Goal: Task Accomplishment & Management: Complete application form

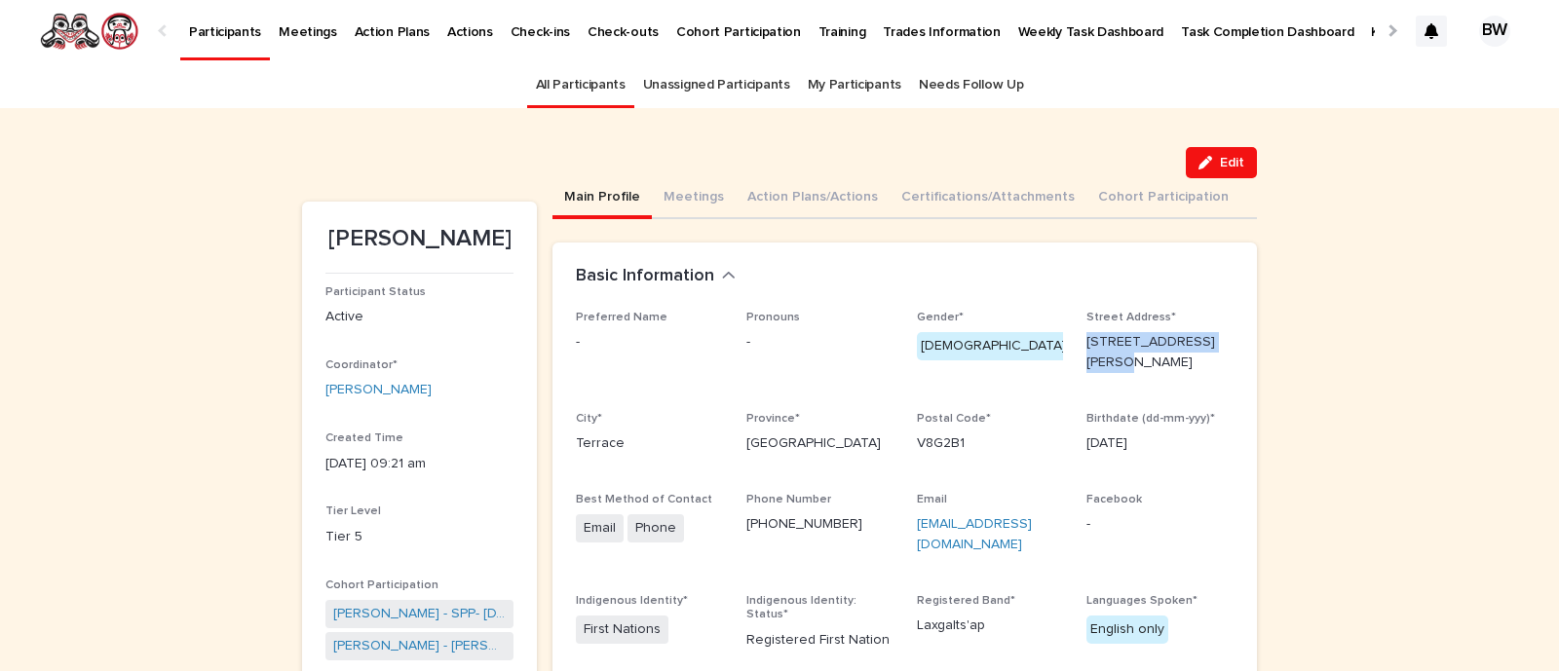
click at [584, 85] on link "All Participants" at bounding box center [581, 85] width 90 height 46
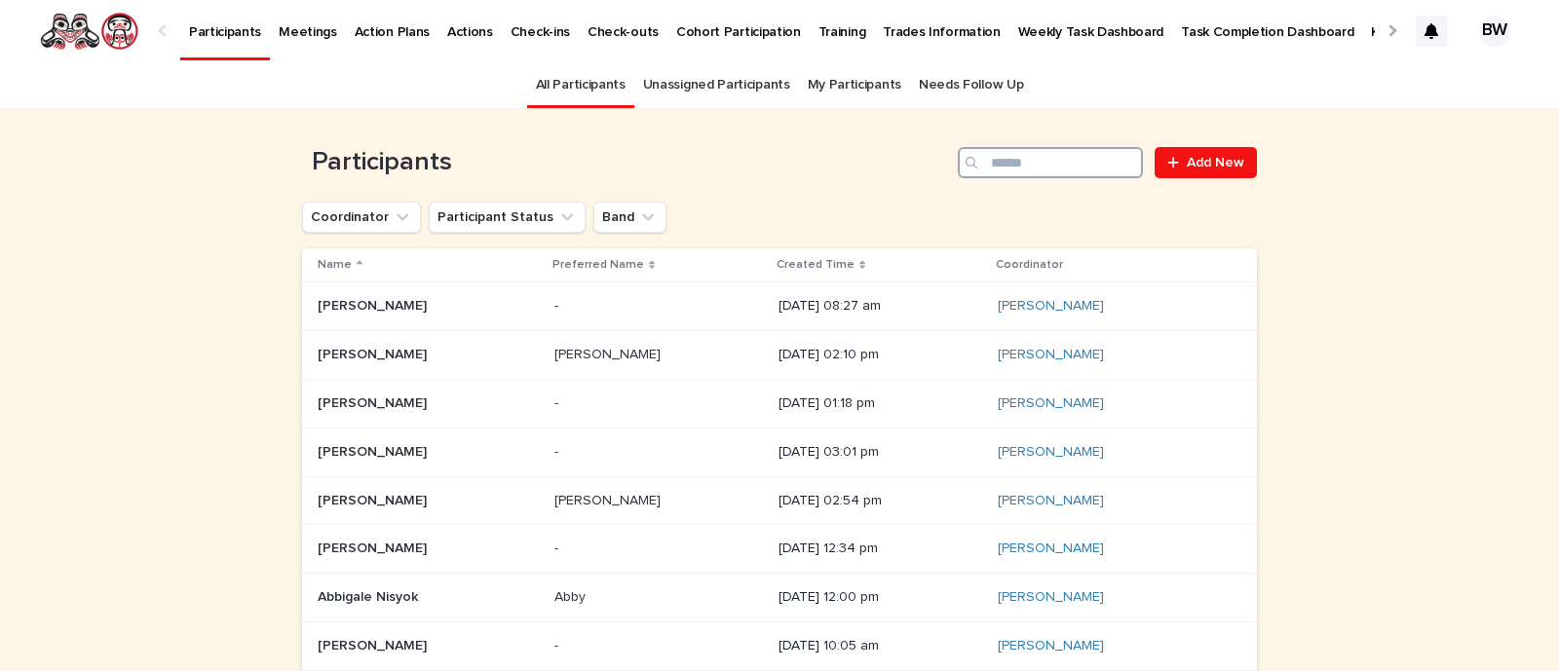
click at [1058, 168] on input "Search" at bounding box center [1050, 162] width 185 height 31
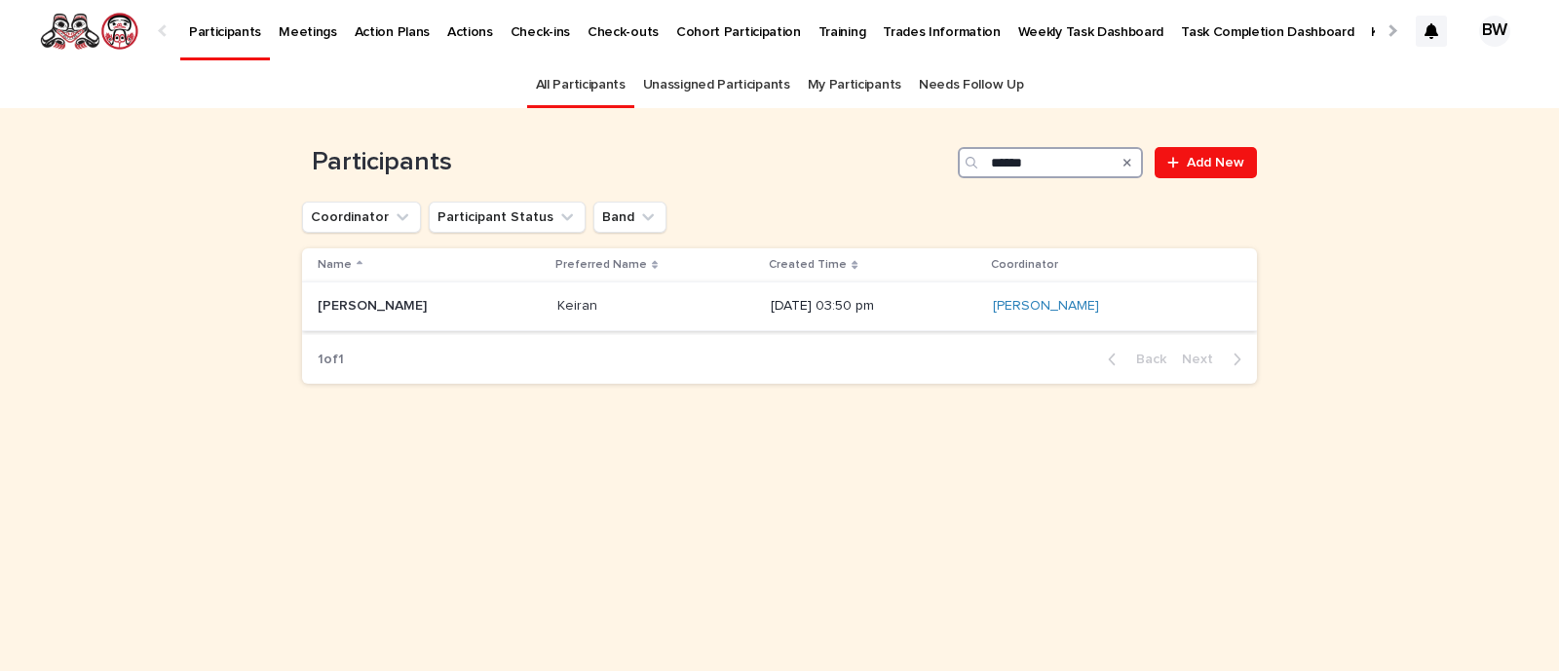
type input "******"
click at [404, 306] on p "Keiran Van der Heide" at bounding box center [374, 304] width 113 height 20
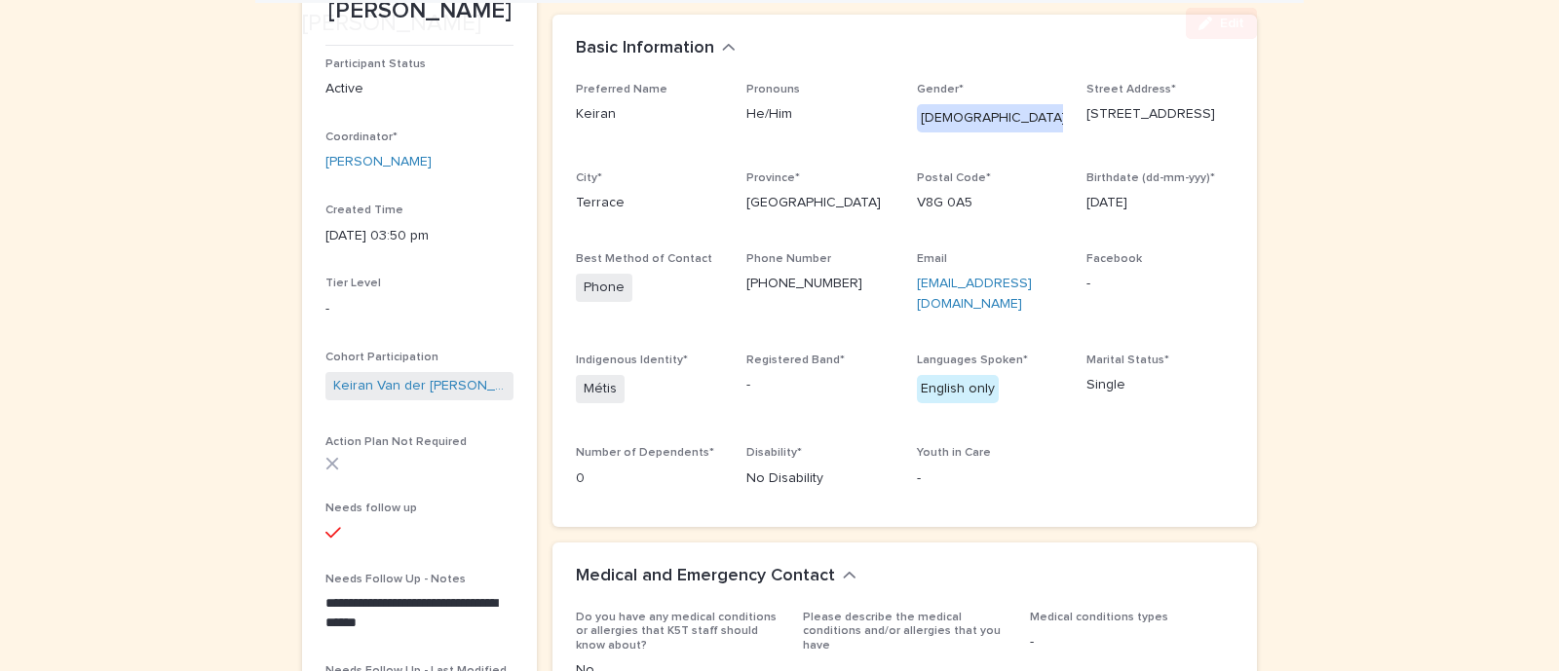
scroll to position [228, 0]
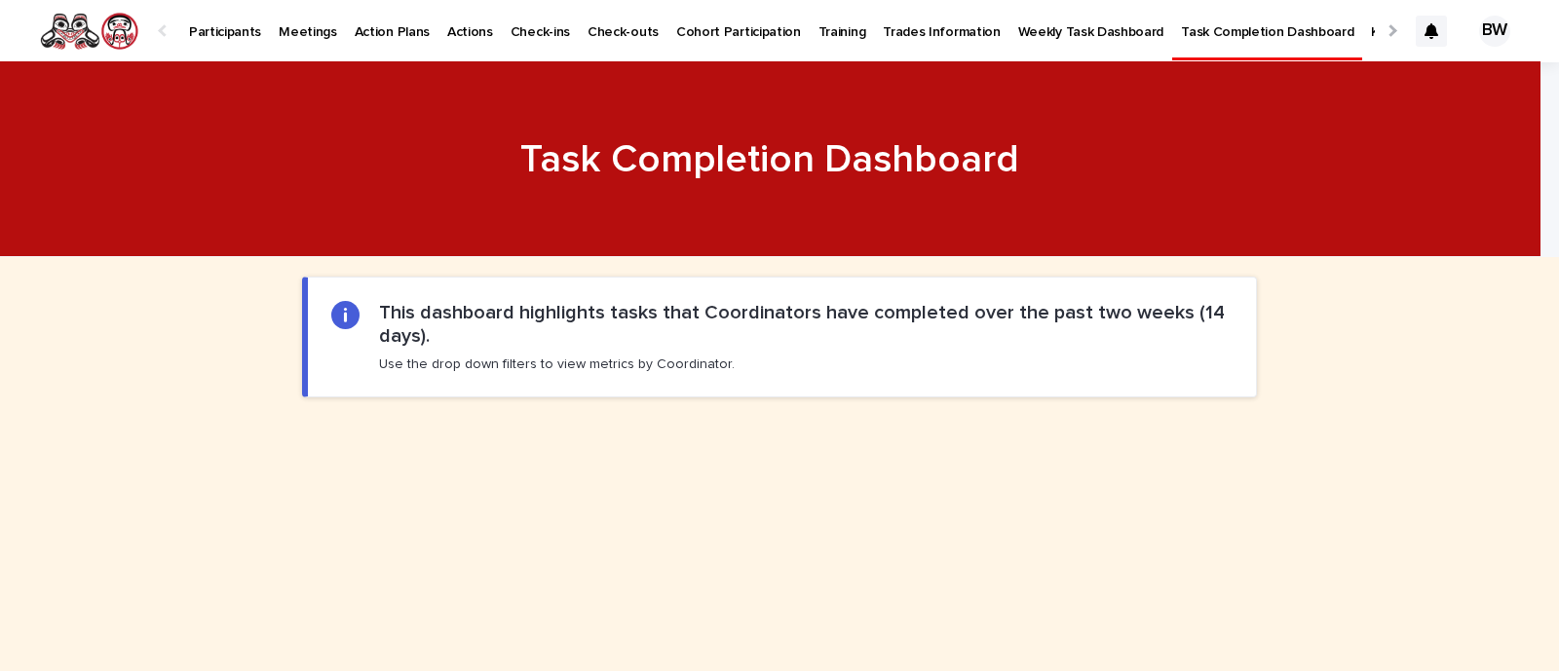
click at [473, 28] on p "Actions" at bounding box center [470, 20] width 46 height 41
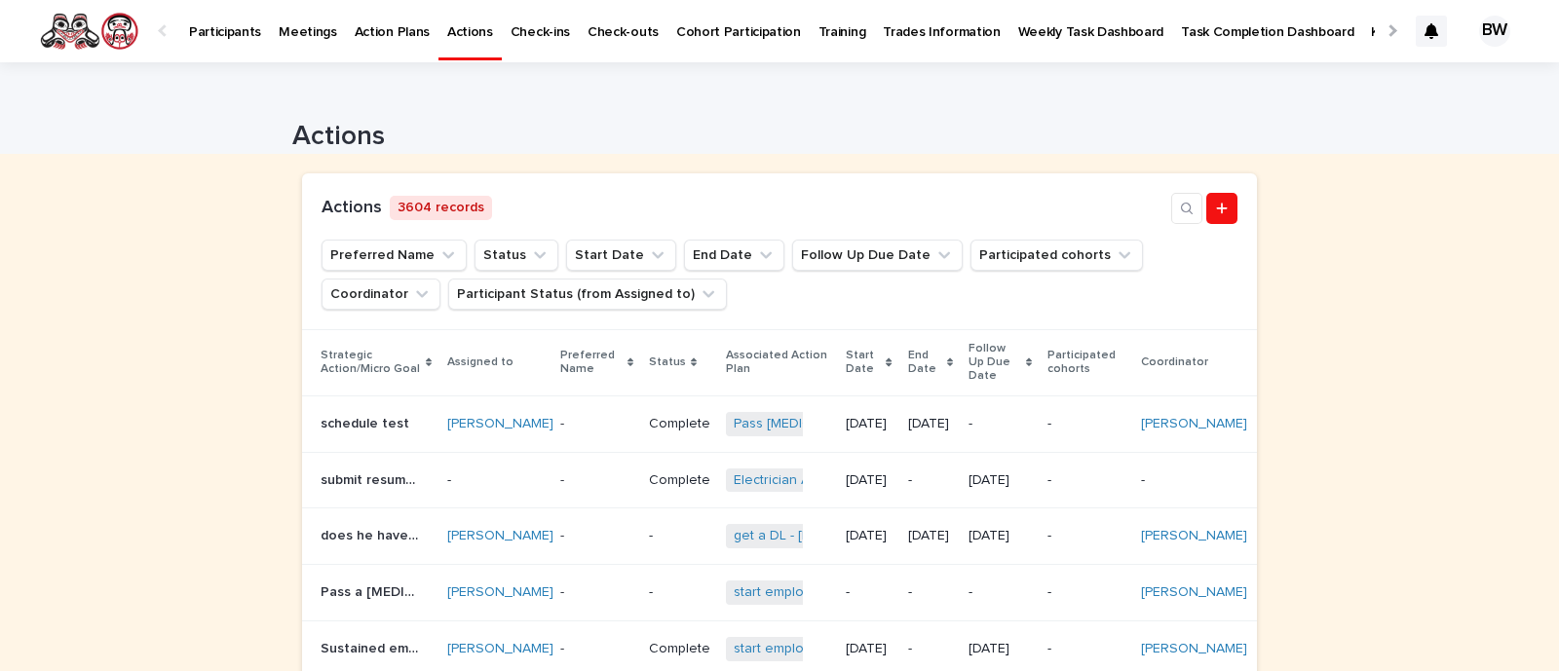
click at [1187, 23] on p "Task Completion Dashboard" at bounding box center [1267, 20] width 172 height 41
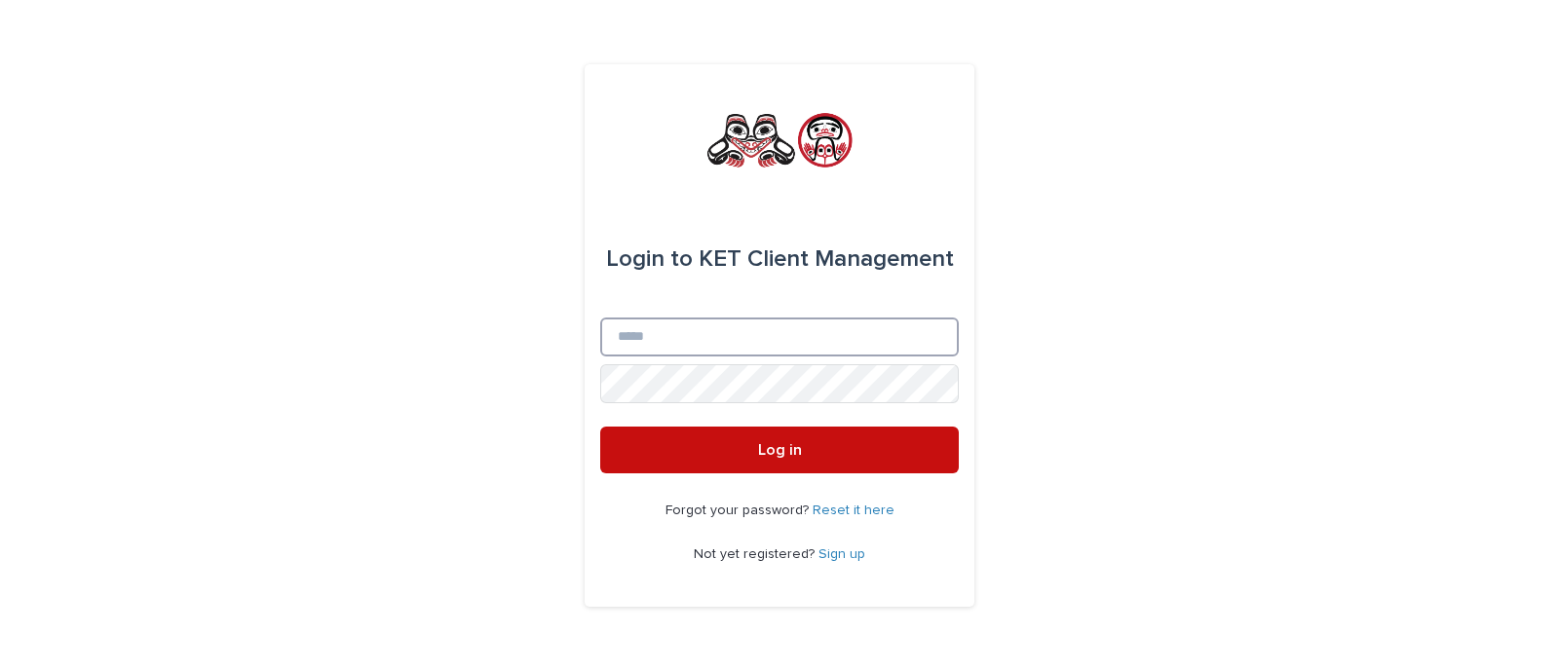
type input "**********"
click at [737, 460] on button "Log in" at bounding box center [779, 450] width 358 height 47
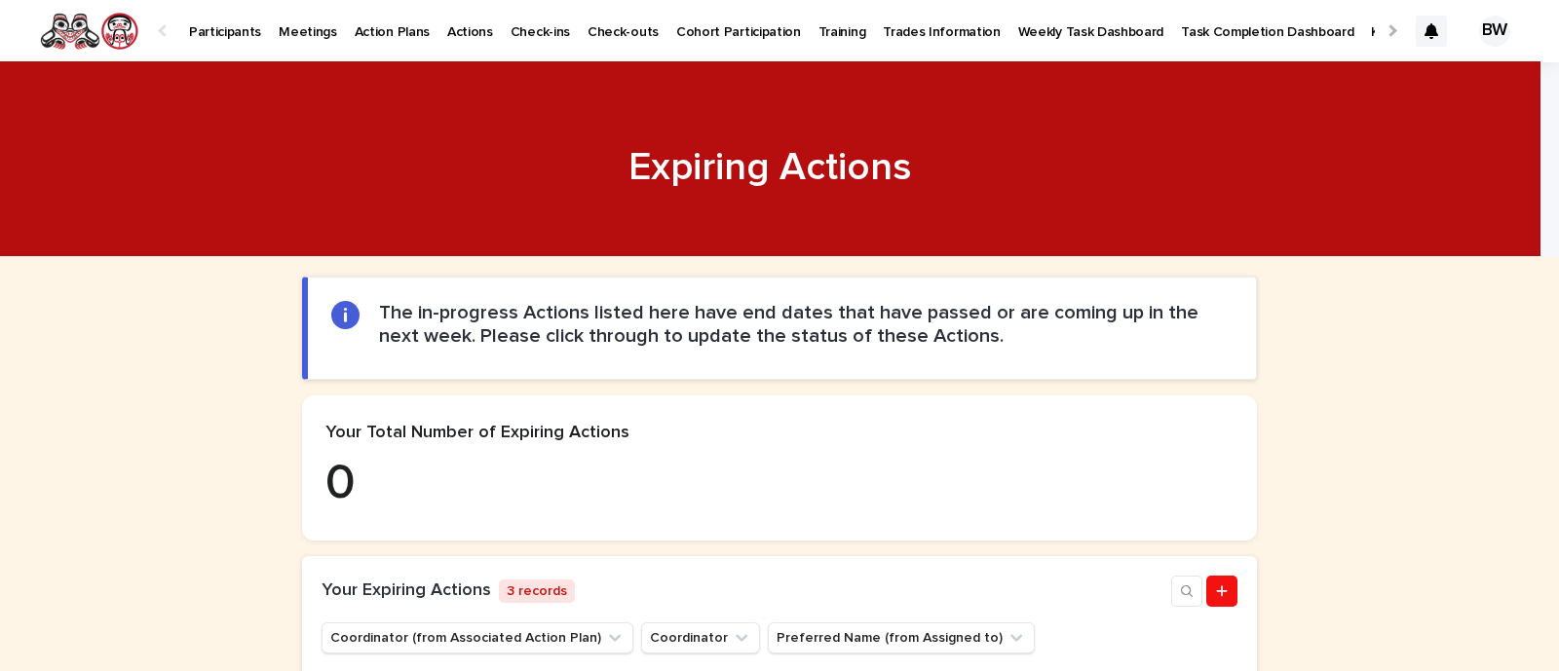
click at [201, 35] on p "Participants" at bounding box center [225, 20] width 72 height 41
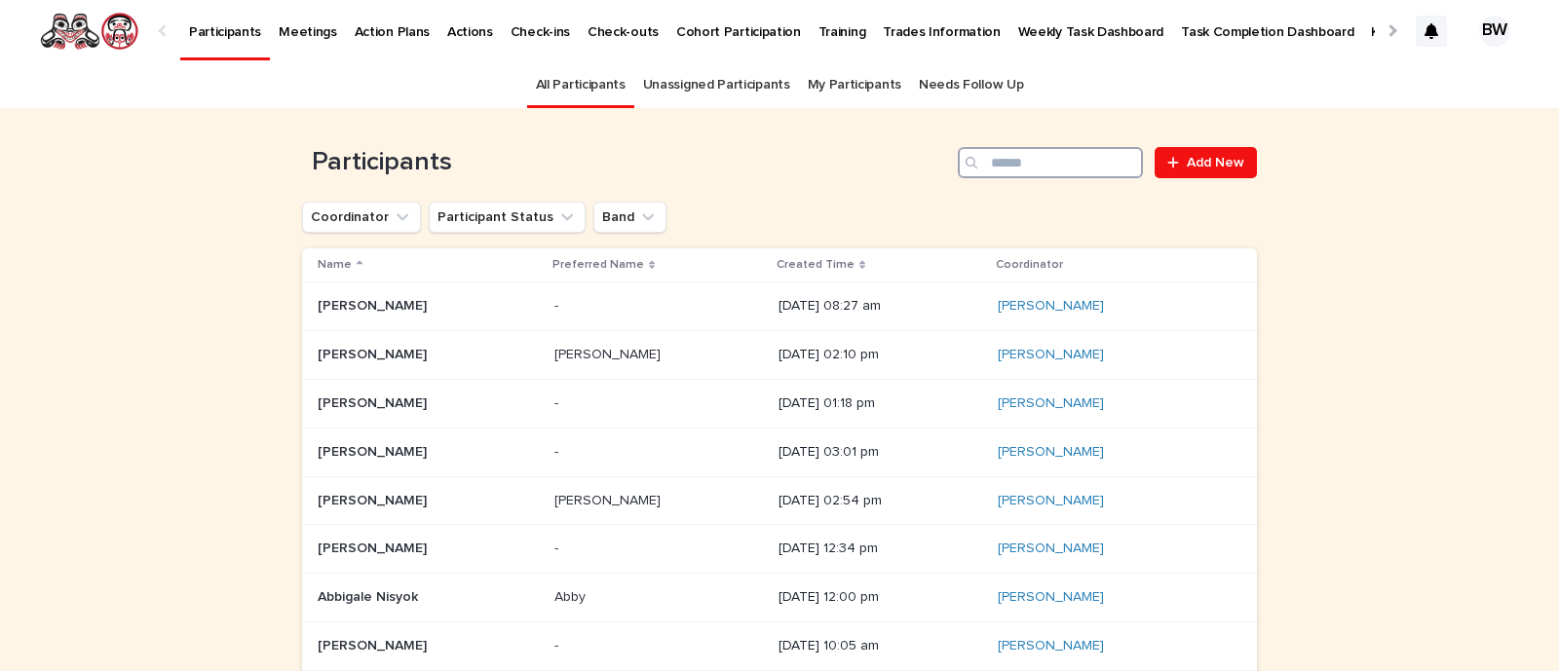
click at [1058, 164] on input "Search" at bounding box center [1050, 162] width 185 height 31
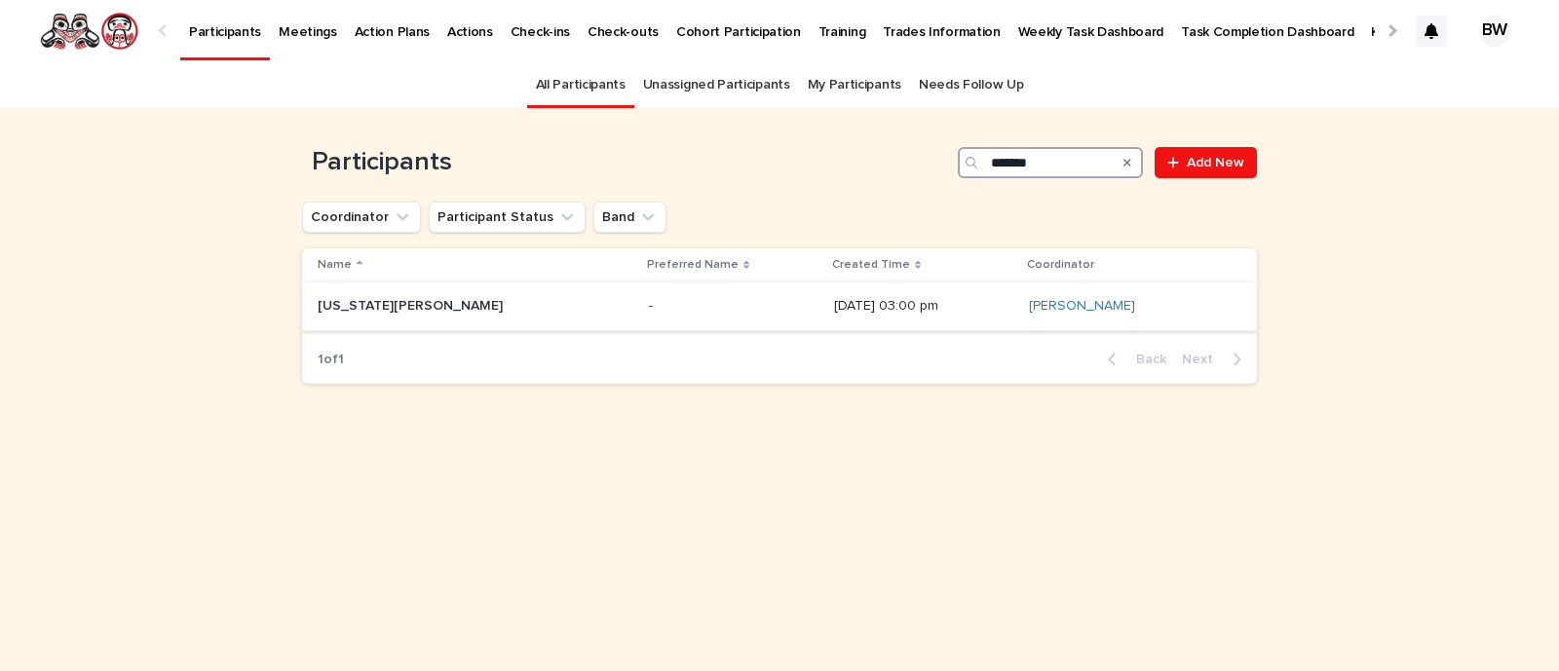
type input "*******"
click at [396, 318] on div "Georgia Alexander Georgia Alexander" at bounding box center [476, 306] width 316 height 32
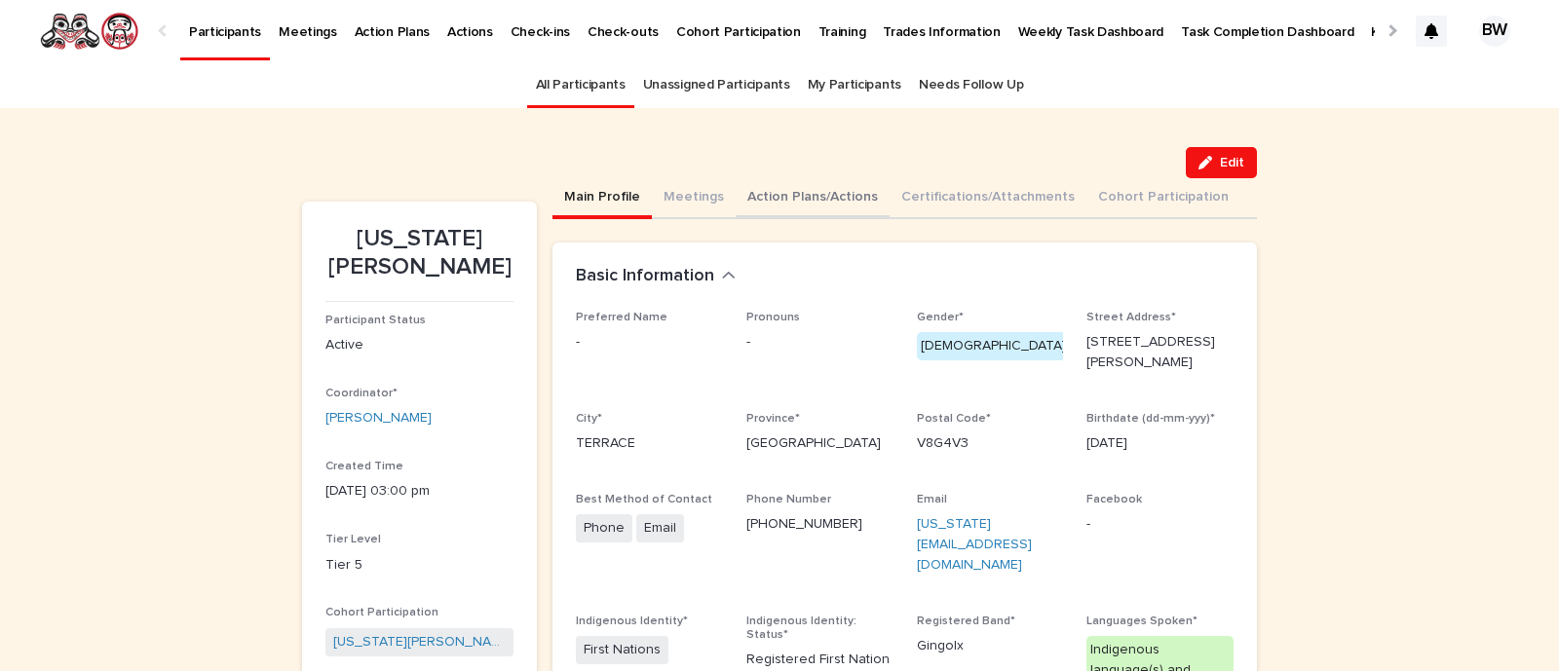
click at [796, 207] on button "Action Plans/Actions" at bounding box center [812, 198] width 154 height 41
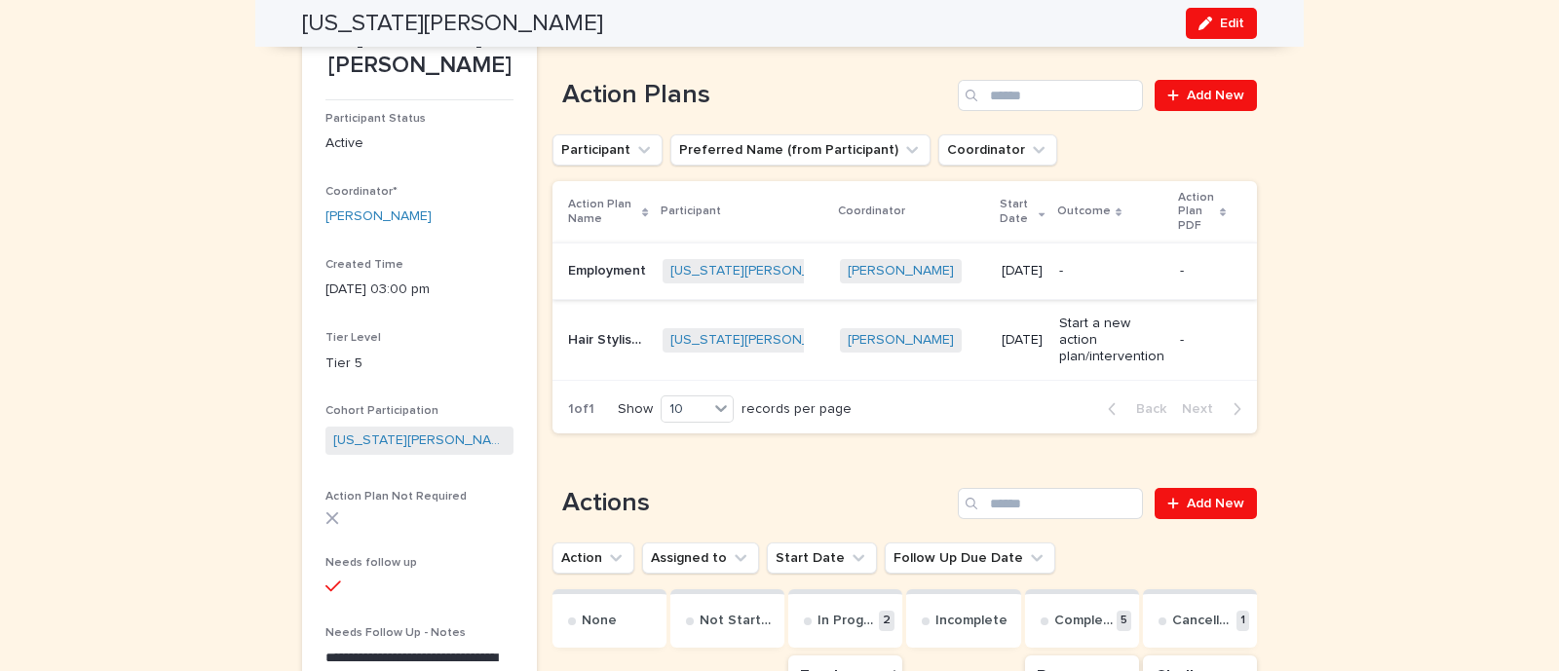
scroll to position [35, 0]
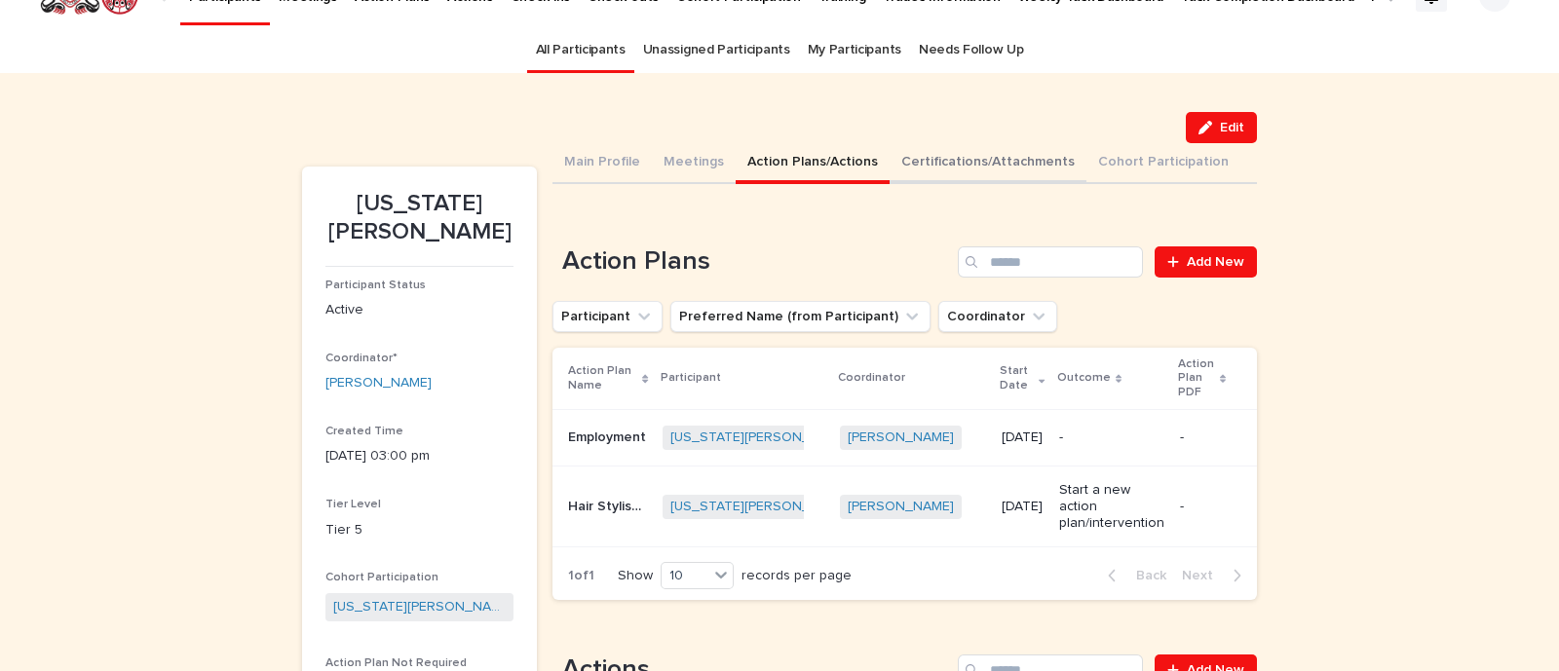
click at [927, 162] on button "Certifications/Attachments" at bounding box center [987, 163] width 197 height 41
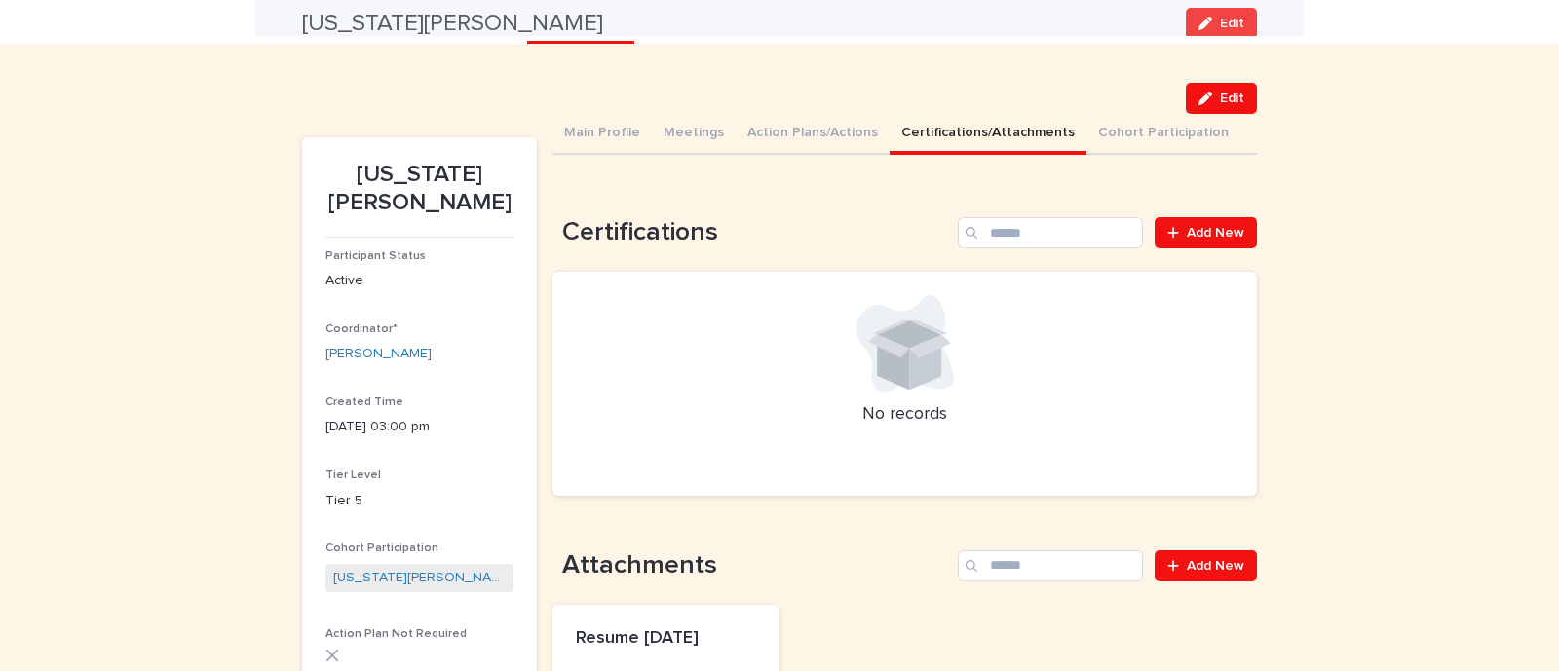
scroll to position [63, 0]
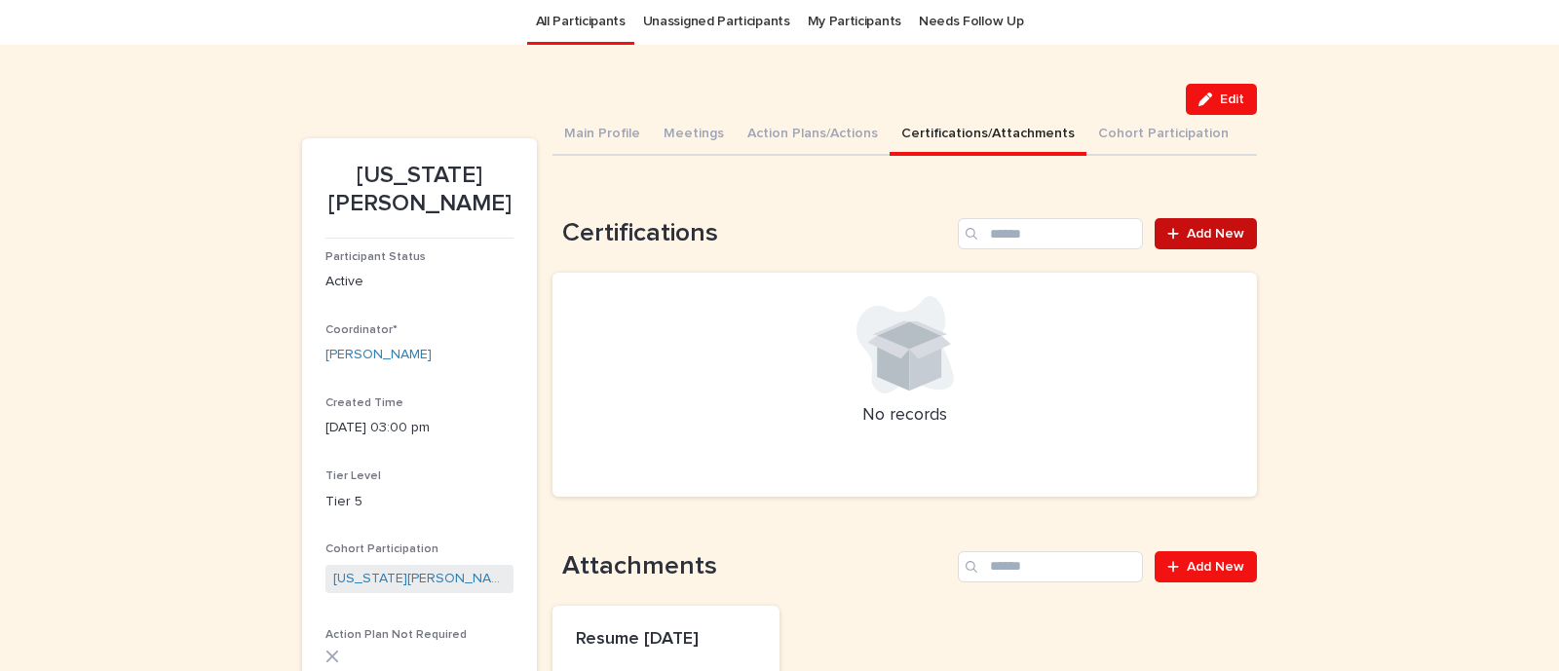
click at [1223, 227] on span "Add New" at bounding box center [1215, 234] width 57 height 14
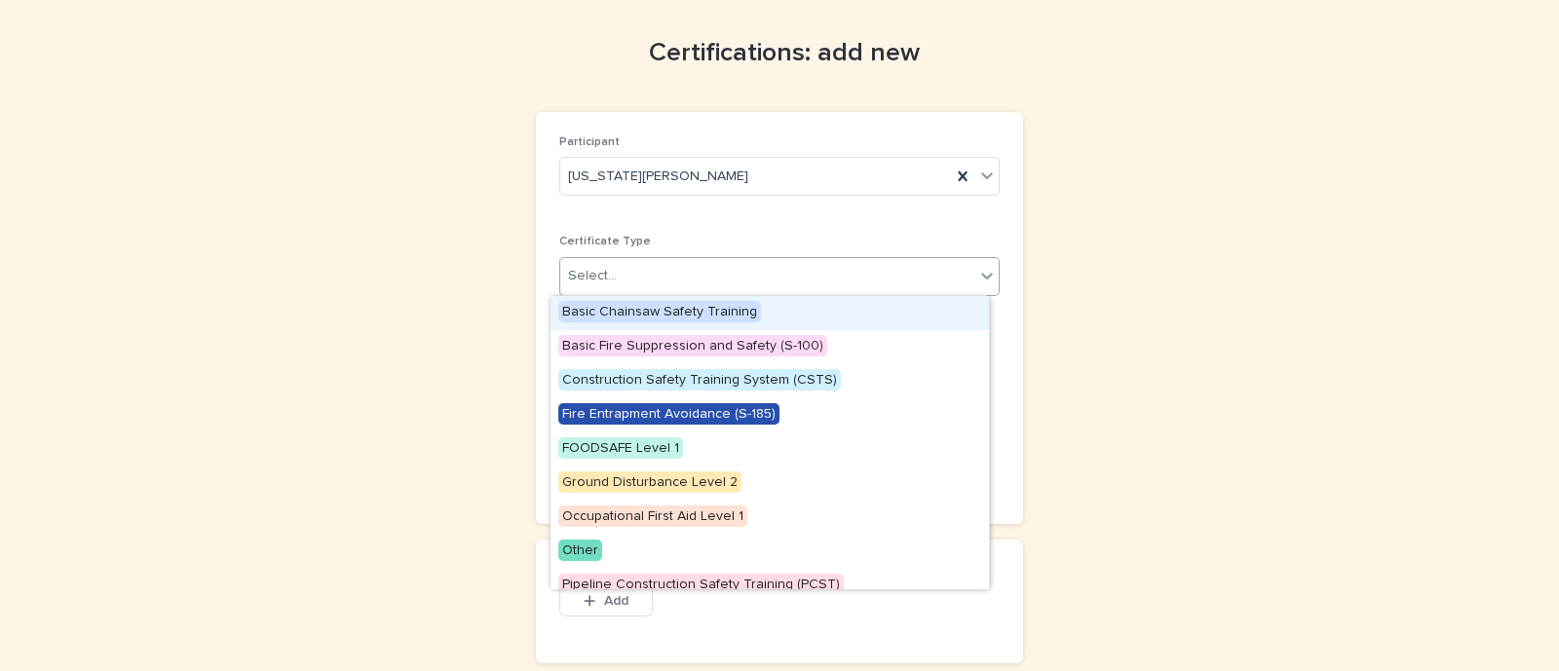
click at [675, 270] on div "Select..." at bounding box center [767, 276] width 414 height 32
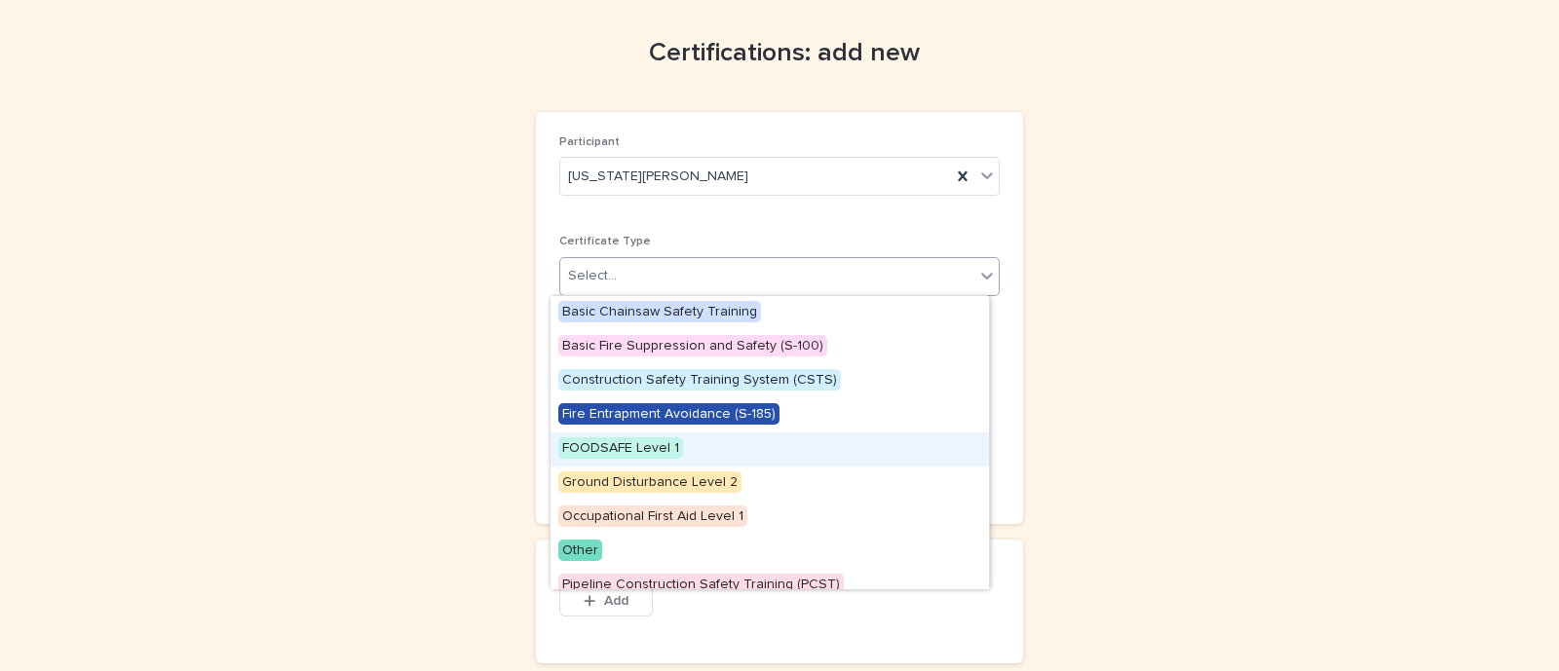
click at [633, 459] on div "FOODSAFE Level 1" at bounding box center [769, 450] width 438 height 34
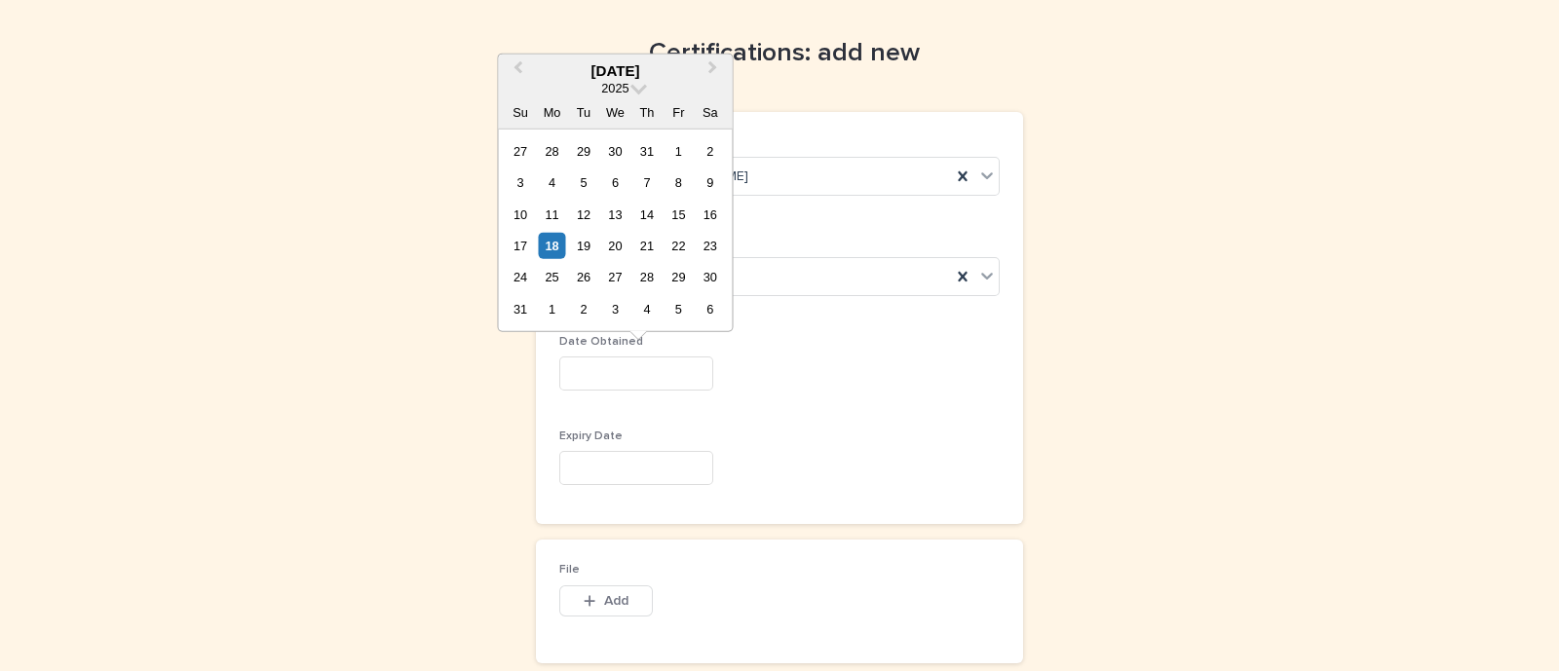
click at [645, 382] on input "text" at bounding box center [636, 374] width 154 height 34
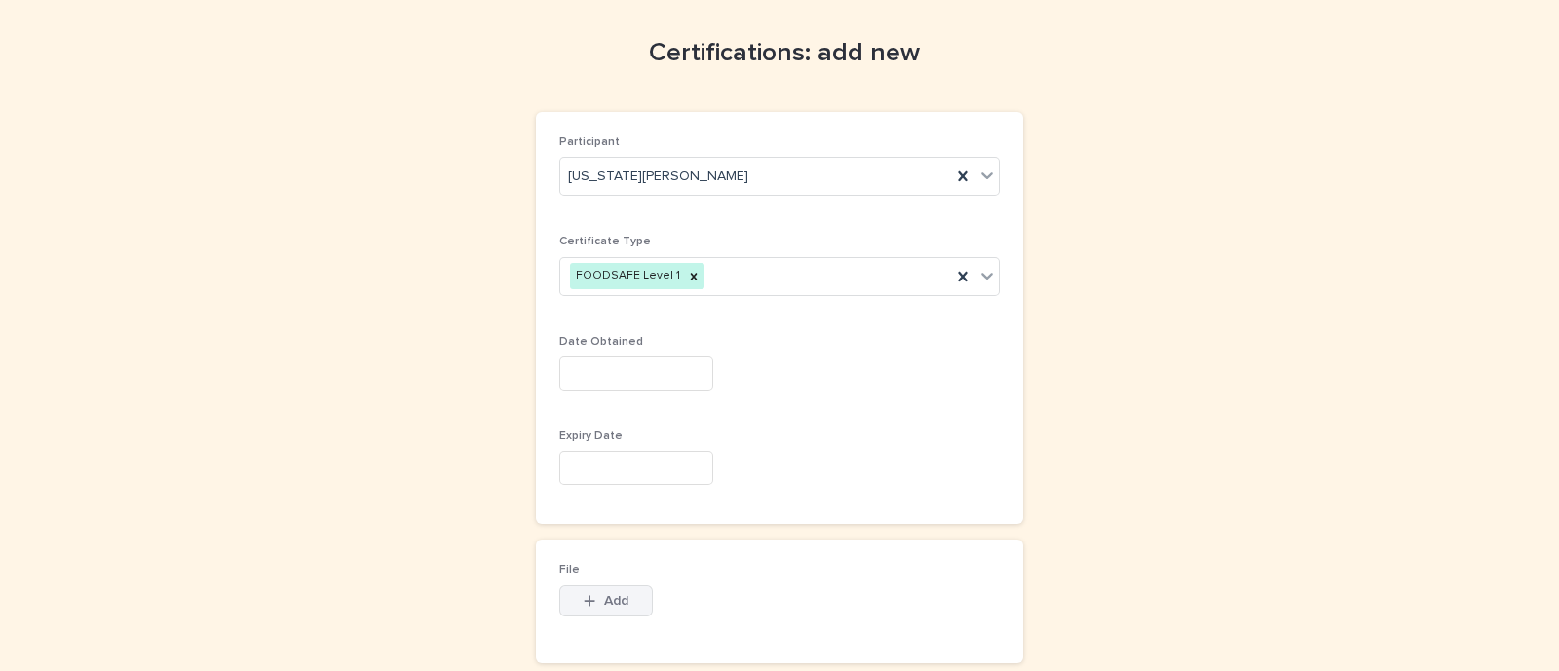
click at [611, 596] on span "Add" at bounding box center [616, 601] width 24 height 14
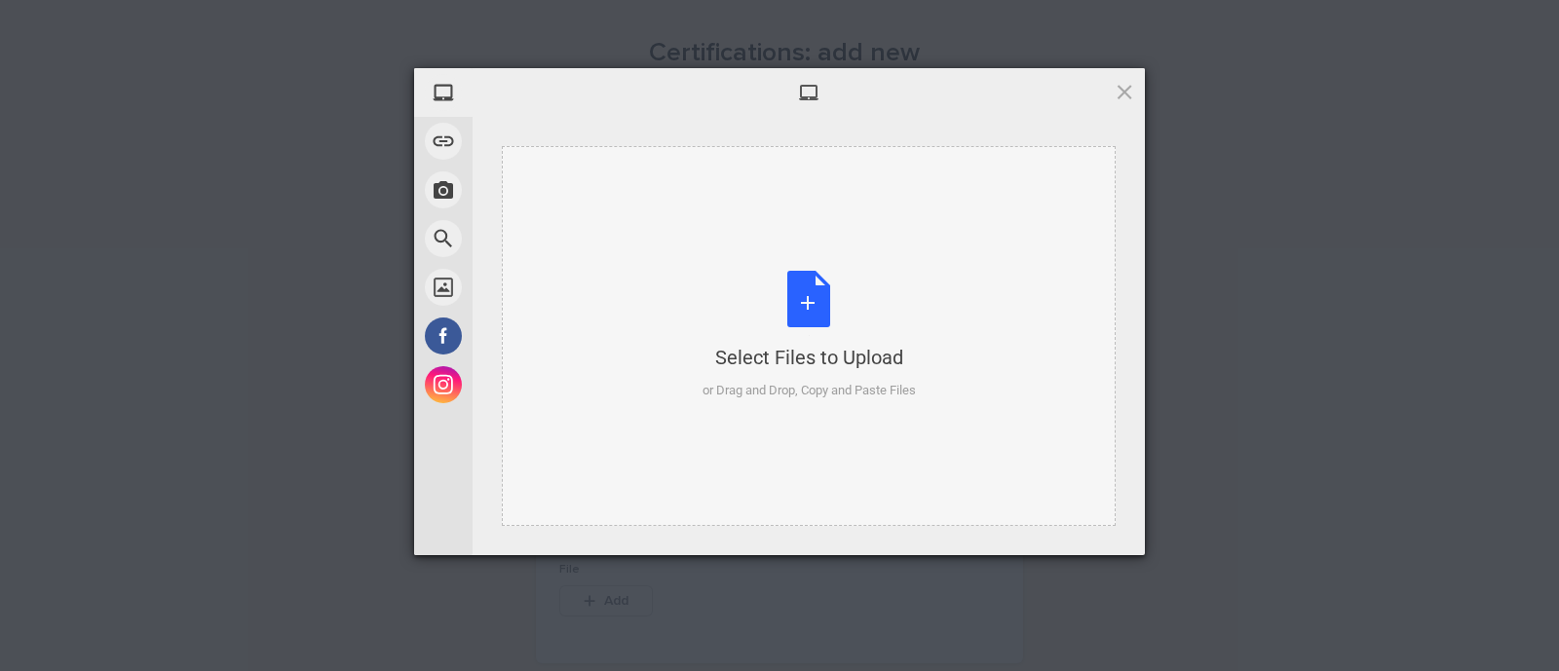
click at [794, 305] on div "Select Files to Upload or Drag and Drop, Copy and Paste Files" at bounding box center [808, 336] width 213 height 130
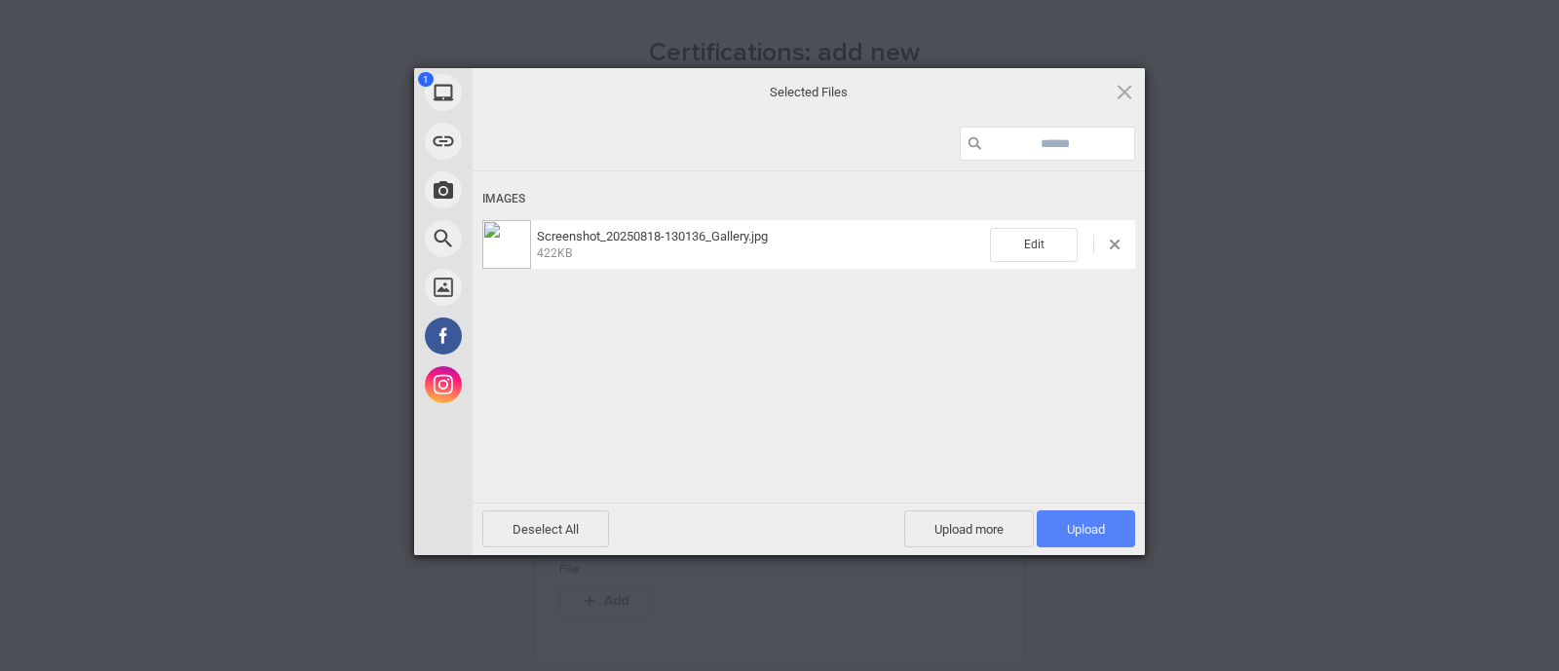
click at [1087, 518] on span "Upload 1" at bounding box center [1085, 528] width 98 height 37
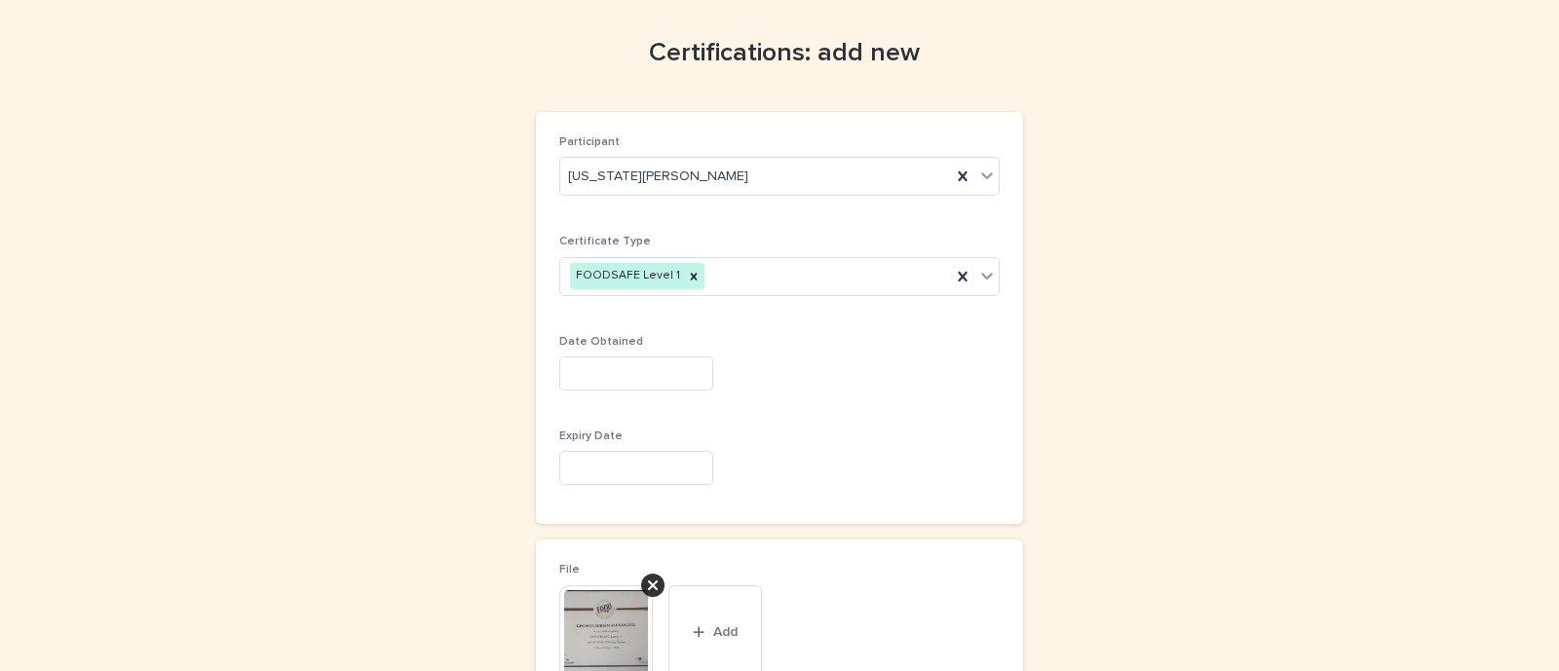
scroll to position [268, 0]
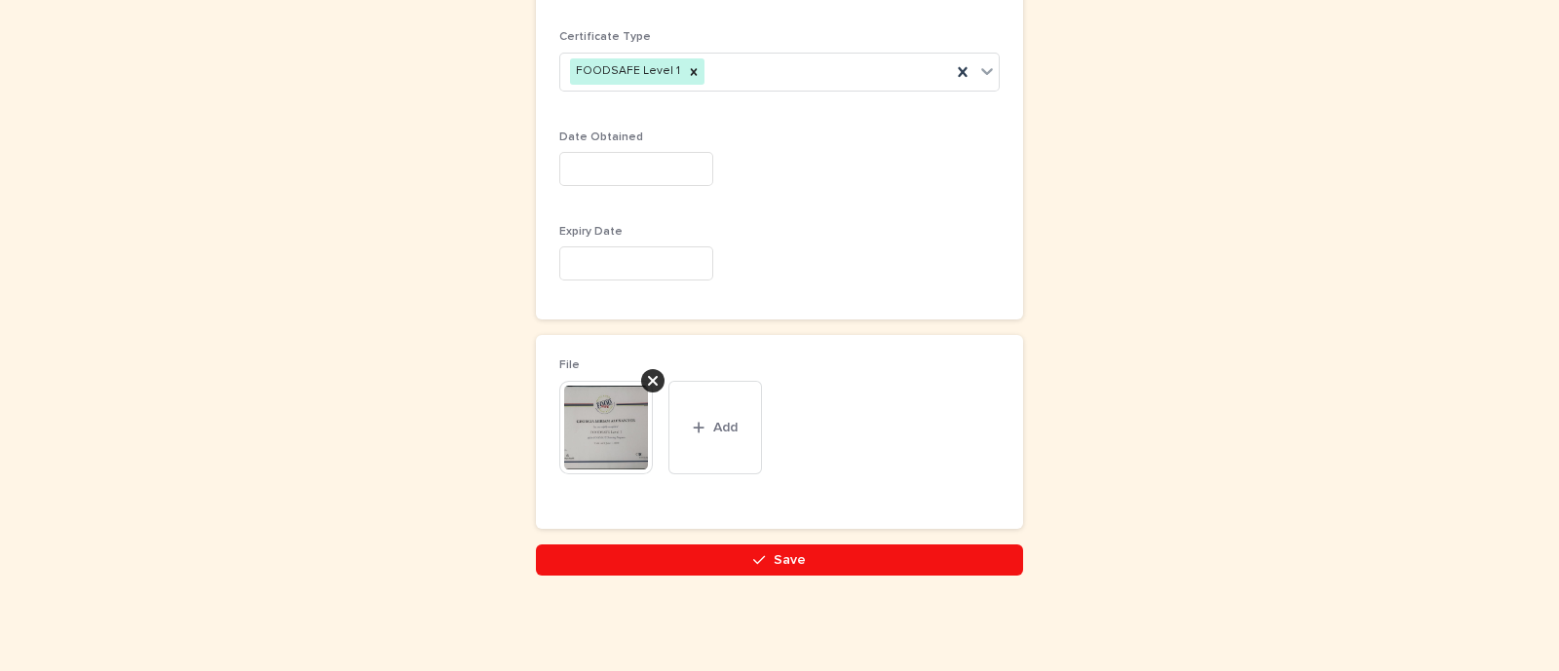
click at [590, 423] on img at bounding box center [606, 428] width 94 height 94
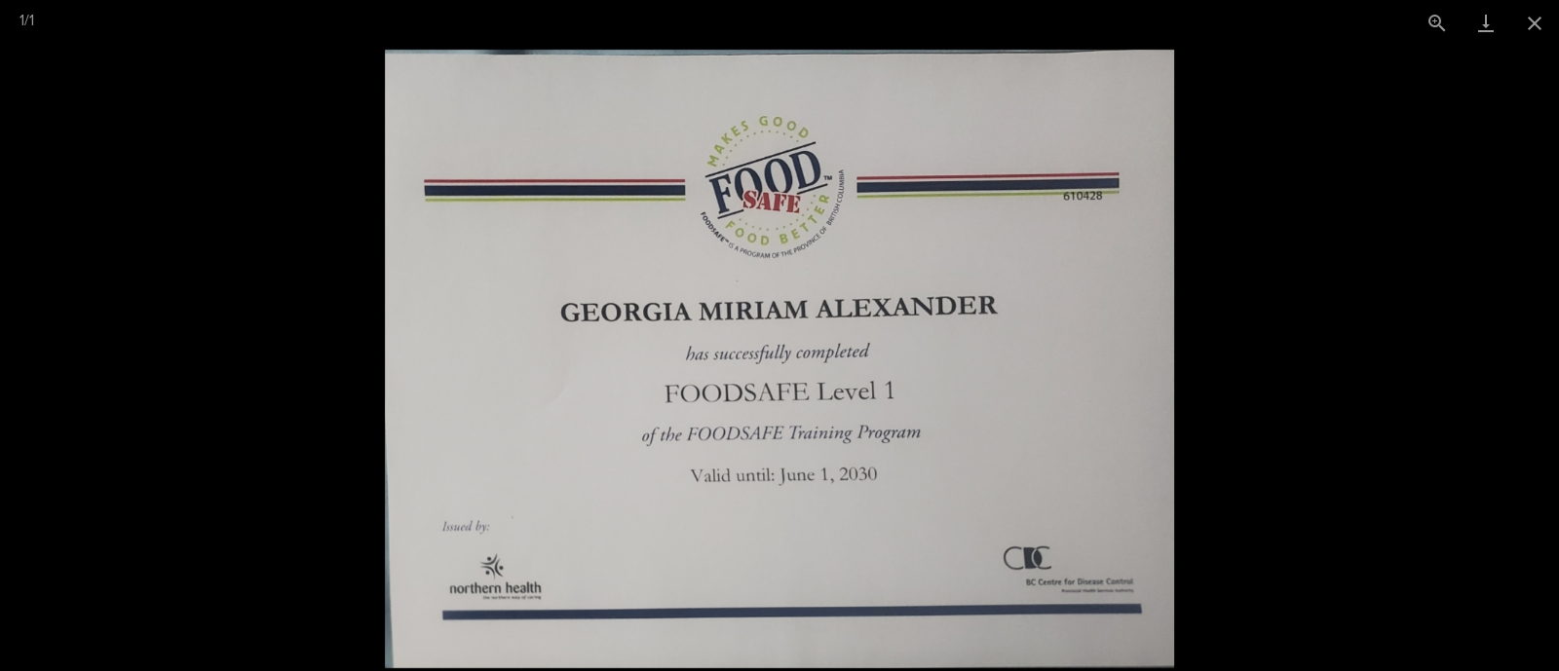
click at [1290, 321] on picture at bounding box center [779, 358] width 1559 height 625
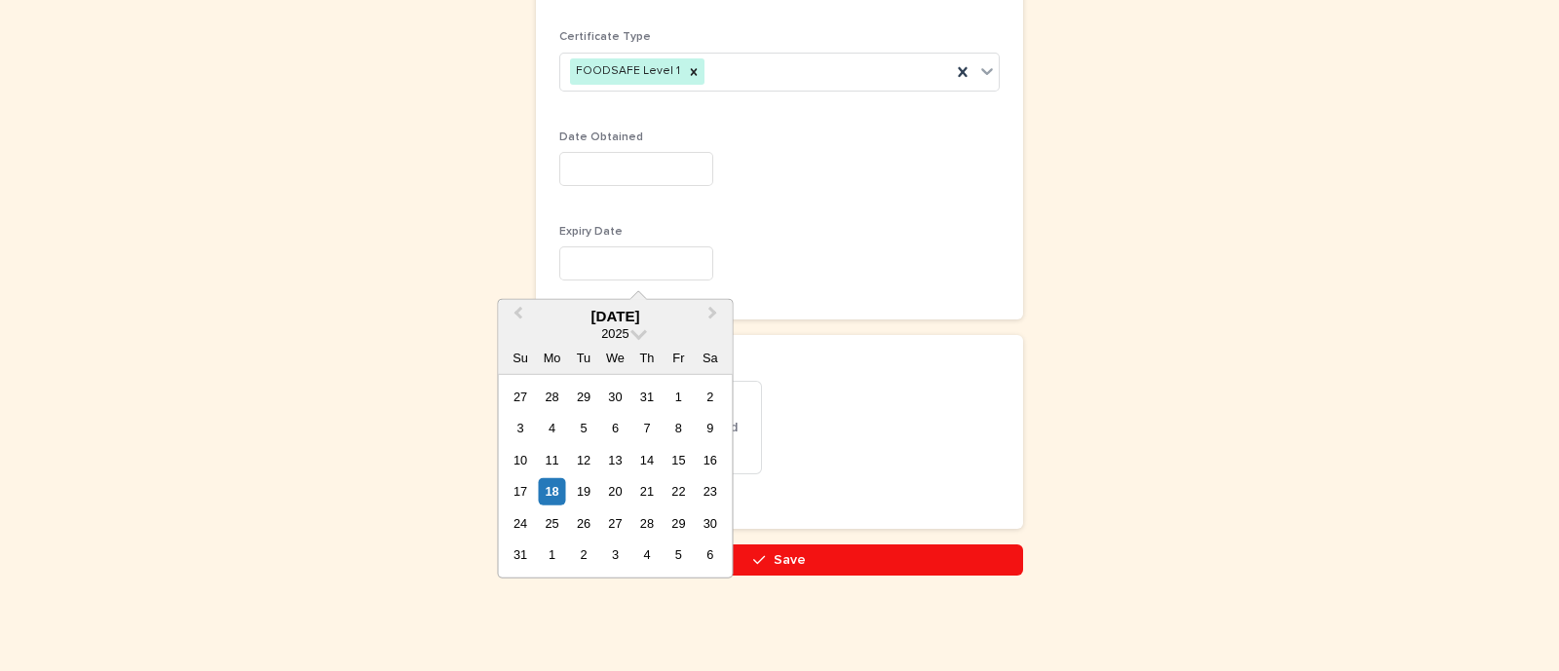
click at [650, 257] on input "text" at bounding box center [636, 263] width 154 height 34
click at [517, 310] on span "Previous Month" at bounding box center [517, 316] width 0 height 26
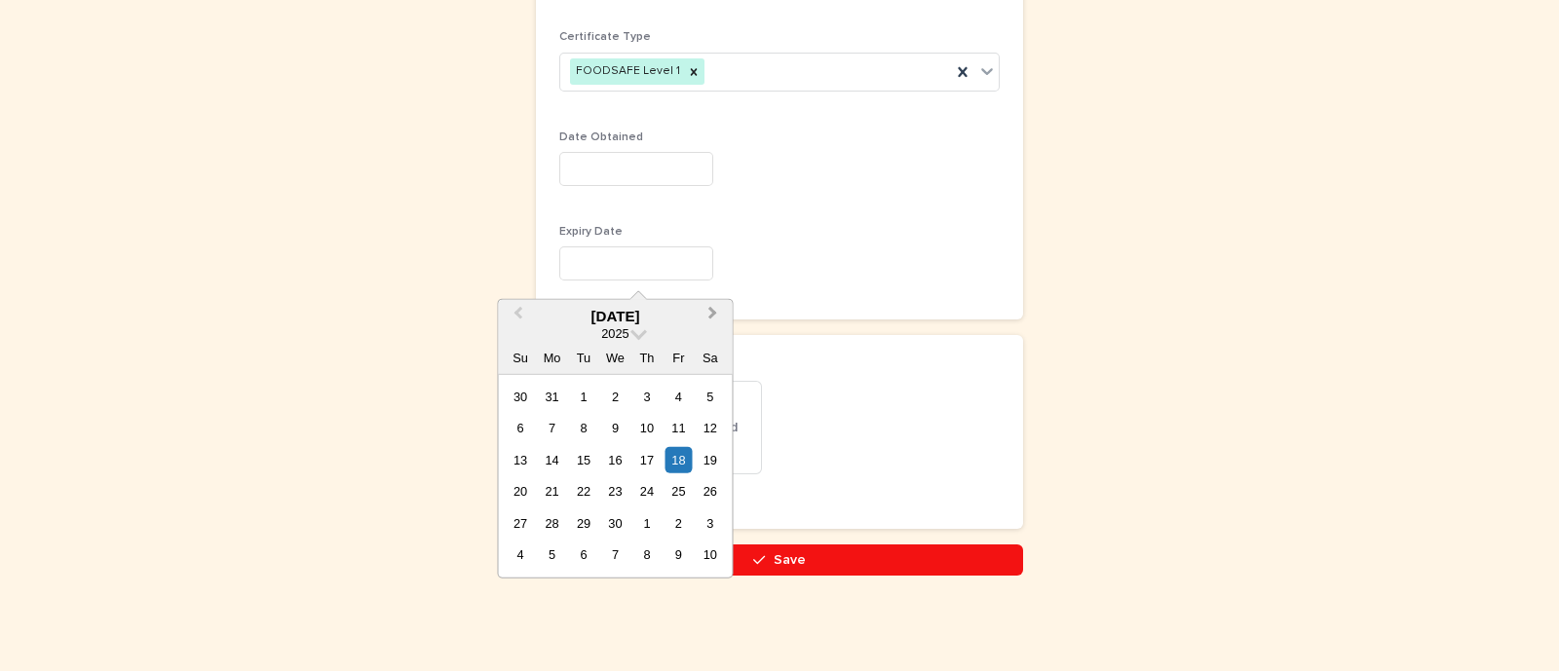
click at [708, 319] on button "Next Month" at bounding box center [714, 317] width 31 height 31
click at [521, 396] on div "1" at bounding box center [520, 397] width 26 height 26
click at [633, 260] on input "********" at bounding box center [636, 263] width 154 height 34
type input "********"
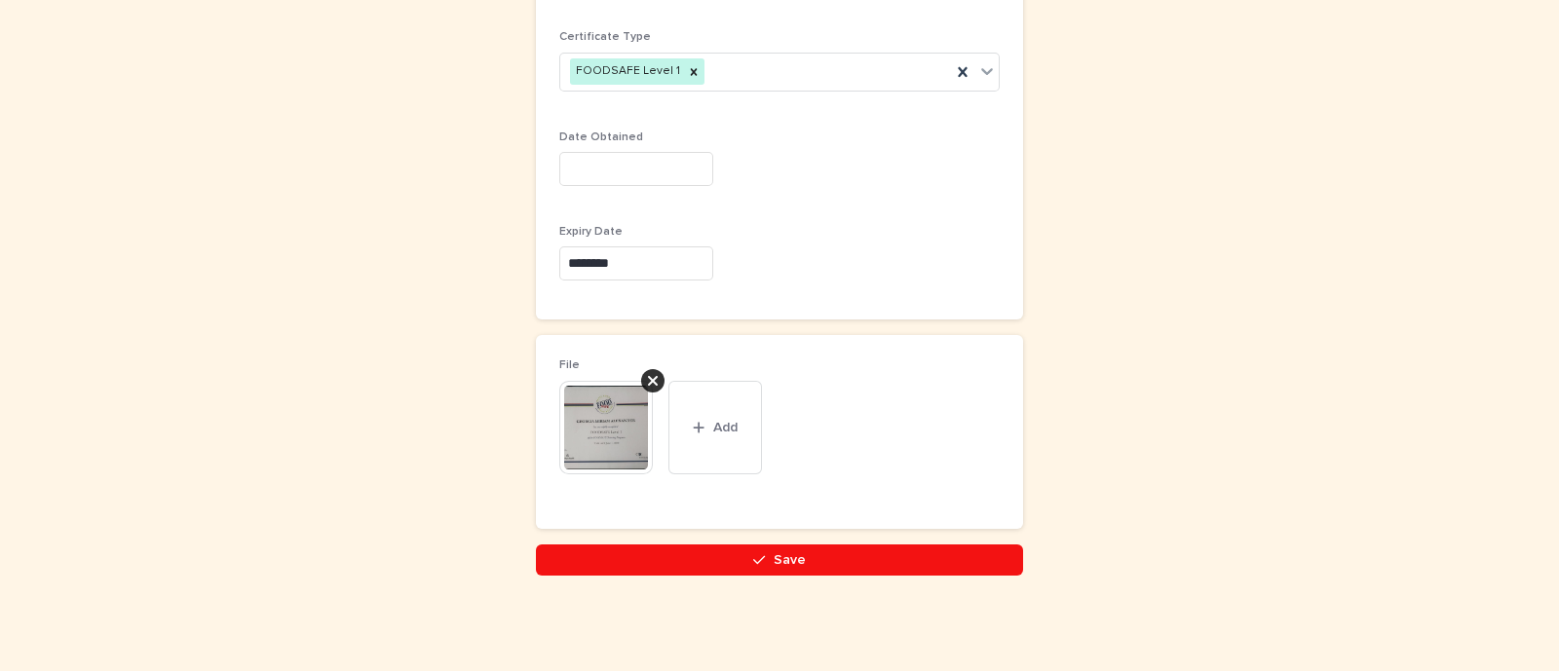
click at [912, 434] on div "This file cannot be opened Download File Add" at bounding box center [779, 435] width 440 height 109
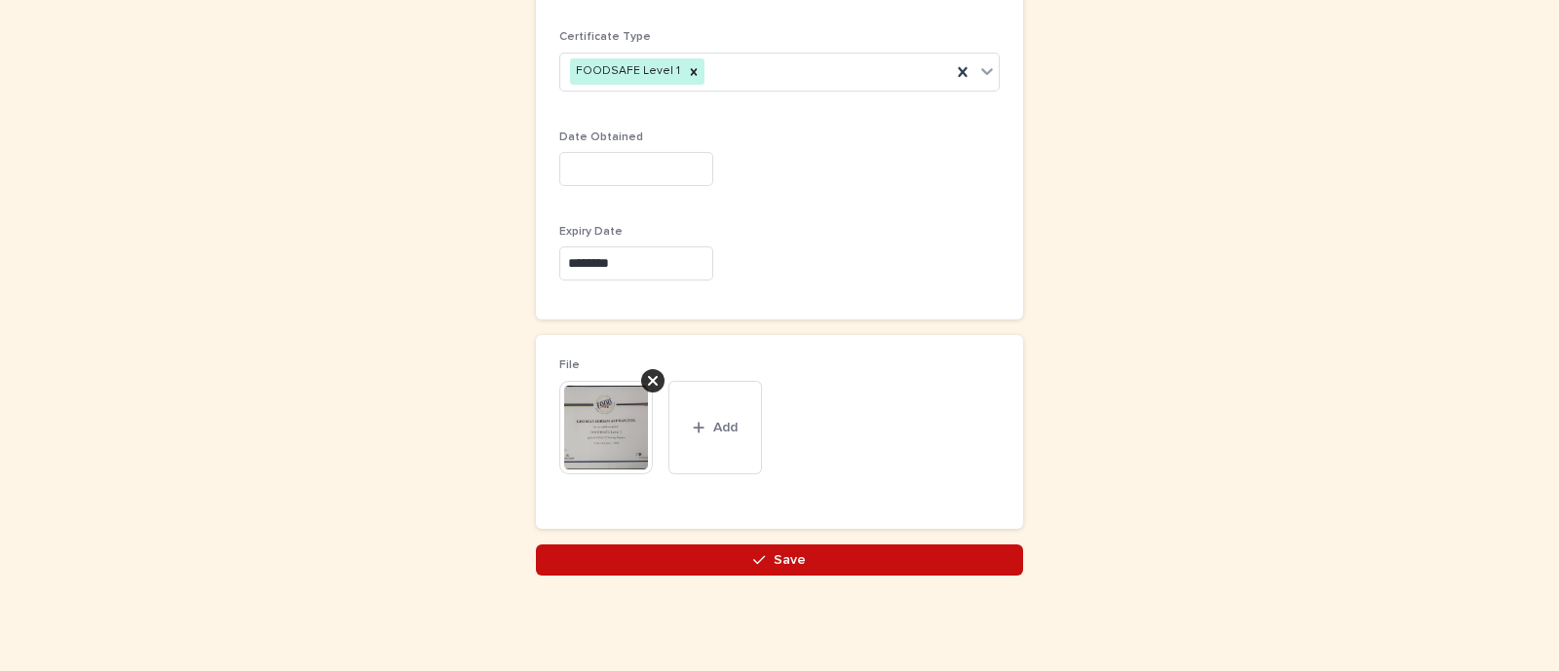
click at [845, 559] on button "Save" at bounding box center [779, 560] width 487 height 31
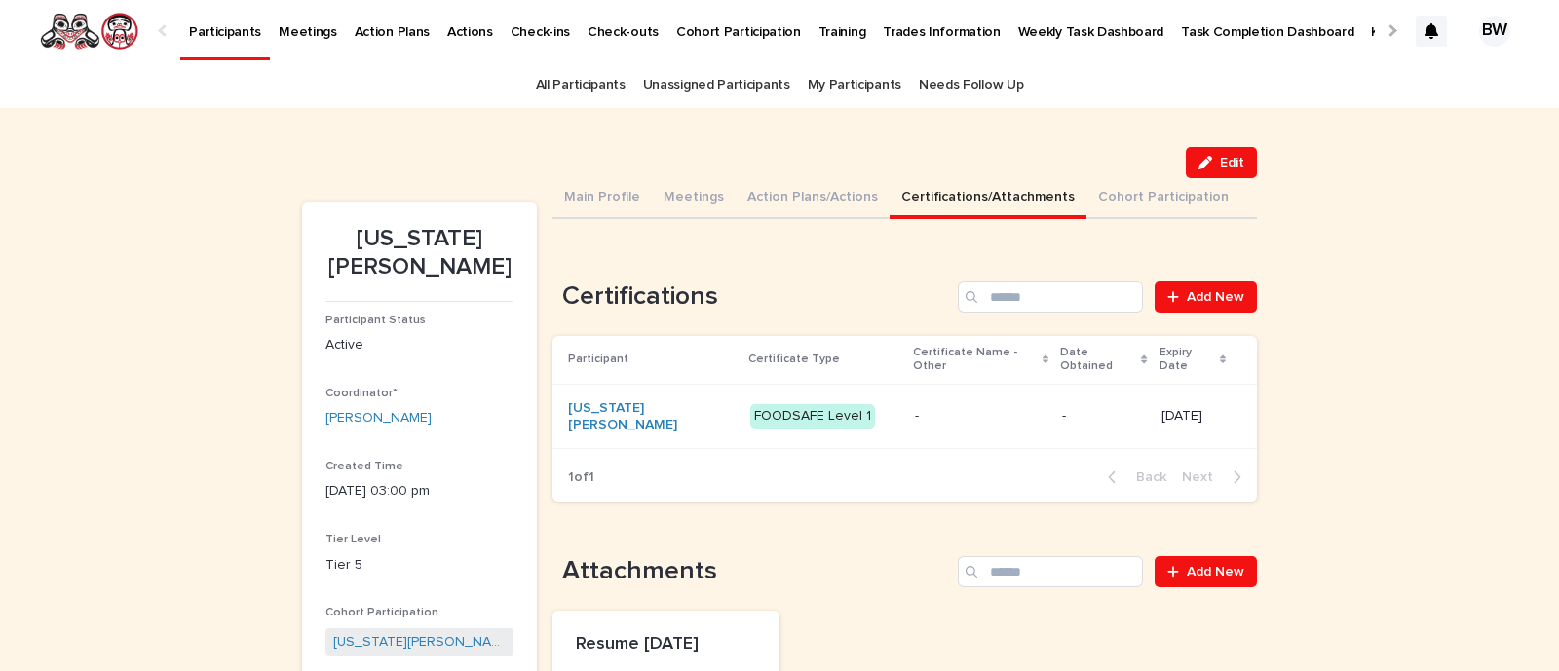
scroll to position [316, 0]
